Goal: Entertainment & Leisure: Consume media (video, audio)

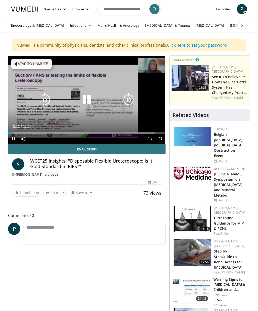
click at [130, 123] on div "10 seconds Tap to unmute" at bounding box center [86, 100] width 157 height 88
click at [127, 132] on div "Progress Bar" at bounding box center [81, 133] width 147 height 2
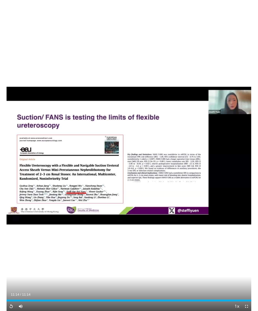
scroll to position [35, 0]
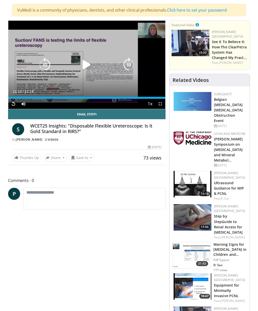
click at [132, 63] on icon "Video Player" at bounding box center [129, 65] width 14 height 14
click at [127, 129] on h4 "WCET25 Insights: "Disposable Flexible Ureteroscope: Is It Gold Standard in RIRS…" at bounding box center [95, 128] width 131 height 11
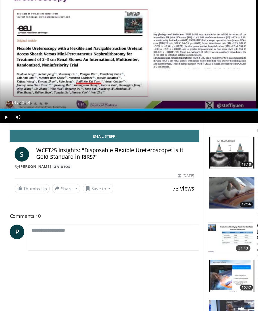
click at [51, 165] on h4 "WCET25 Insights: "Disposable Flexible Ureteroscope: Is It Gold Standard in RIRS…" at bounding box center [95, 170] width 131 height 11
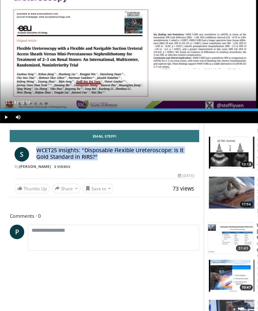
copy h4 "WCET25 Insights: "Disposable Flexible Ureteroscope: Is It Gold Standard in RIRS…"
